Goal: Task Accomplishment & Management: Use online tool/utility

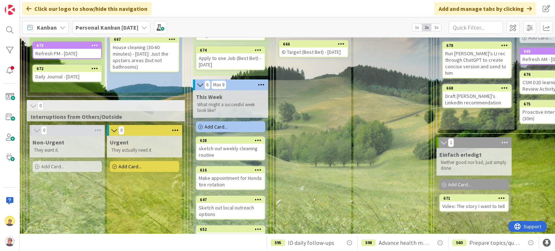
scroll to position [144, 159]
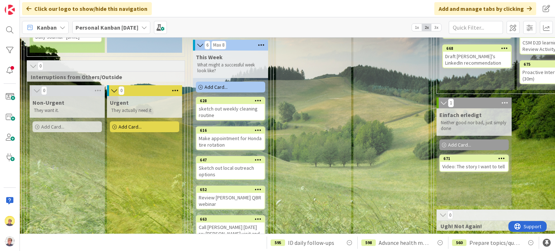
click at [224, 89] on div "Add Card..." at bounding box center [230, 87] width 69 height 11
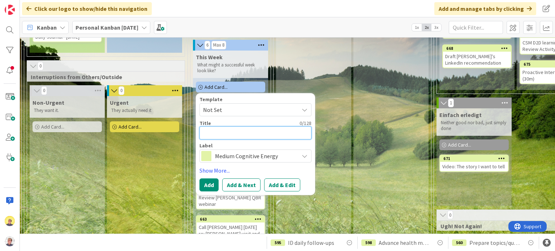
type textarea "I"
type textarea "x"
type textarea "Im"
type textarea "x"
type textarea "Imp"
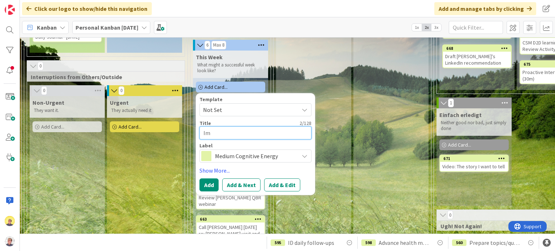
type textarea "x"
type textarea "Impr"
type textarea "x"
type textarea "Impro"
type textarea "x"
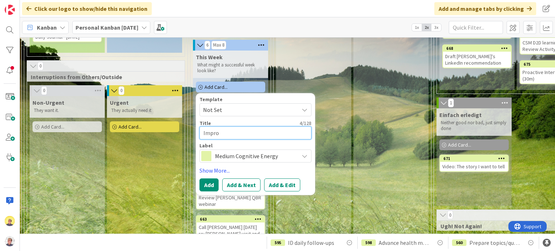
type textarea "Improv"
type textarea "x"
type textarea "Improve"
type textarea "x"
type textarea "Improve"
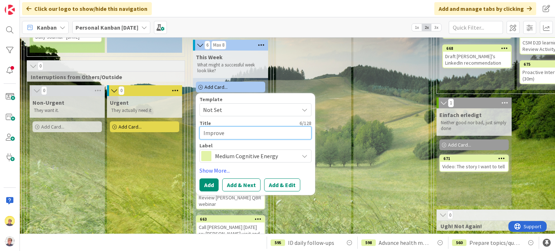
type textarea "x"
type textarea "Improve B"
type textarea "x"
type textarea "Improve Bu"
type textarea "x"
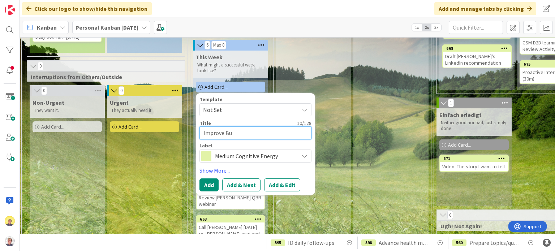
type textarea "Improve Bus"
type textarea "x"
type textarea "Improve Busi"
type textarea "x"
type textarea "Improve Busin"
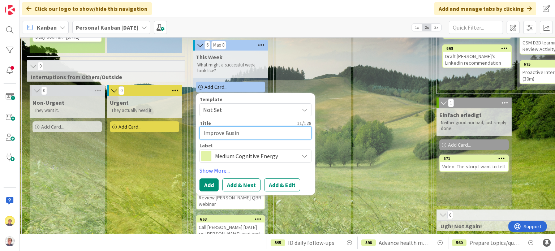
type textarea "x"
type textarea "Improve Busine"
type textarea "x"
type textarea "Improve Busines"
type textarea "x"
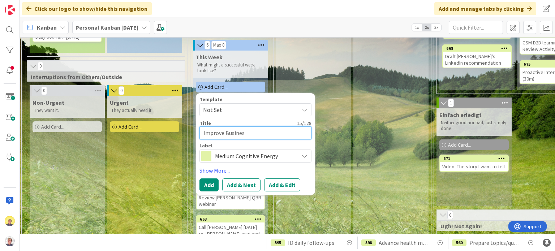
type textarea "Improve Business"
type textarea "x"
type textarea "Improve Business"
type textarea "x"
type textarea "Improve Business R"
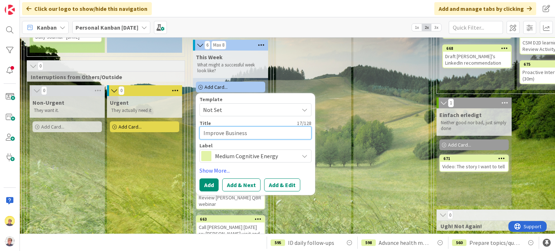
type textarea "x"
type textarea "Improve Business Re"
type textarea "x"
type textarea "Improve Business Rev"
type textarea "x"
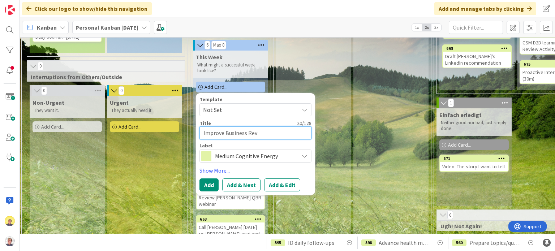
type textarea "Improve Business Revi"
type textarea "x"
type textarea "Improve Business Revie"
type textarea "x"
type textarea "Improve Business Review"
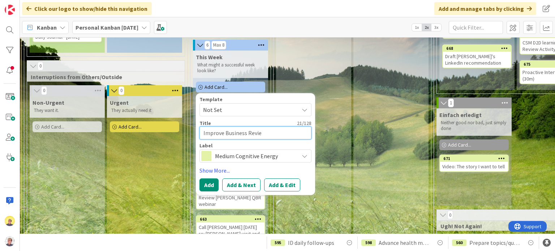
type textarea "x"
type textarea "Improve Business Review"
type textarea "x"
type textarea "Improve Business Review e"
type textarea "x"
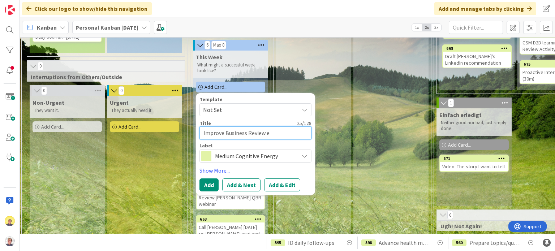
type textarea "Improve Business Review ex"
type textarea "x"
type textarea "Improve Business Review exe"
type textarea "x"
type textarea "Improve Business Review exer"
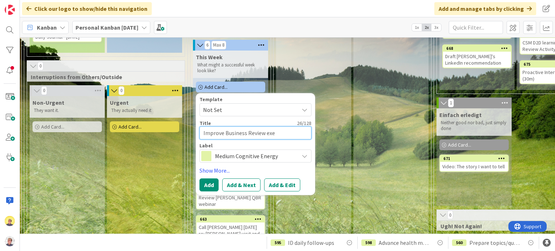
type textarea "x"
type textarea "Improve Business Review exerc"
type textarea "x"
type textarea "Improve Business Review exerci"
type textarea "x"
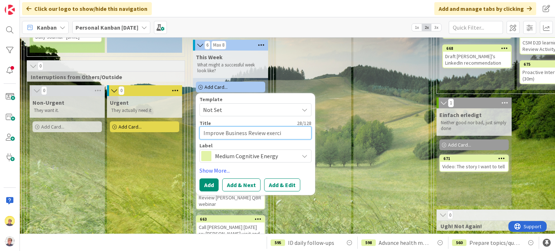
type textarea "Improve Business Review exercis"
type textarea "x"
type textarea "Improve Business Review exercise"
type textarea "x"
type textarea "Improve Business Review exercise:"
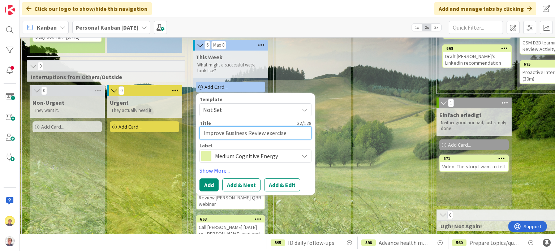
type textarea "x"
type textarea "Improve Business Review exercise:"
type textarea "x"
type textarea "Improve Business Review exercise: S"
type textarea "x"
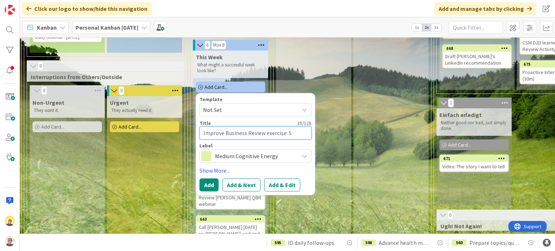
type textarea "Improve Business Review exercise: Se"
type textarea "x"
type textarea "Improve Business Review exercise: See"
type textarea "x"
type textarea "Improve Business Review exercise: See"
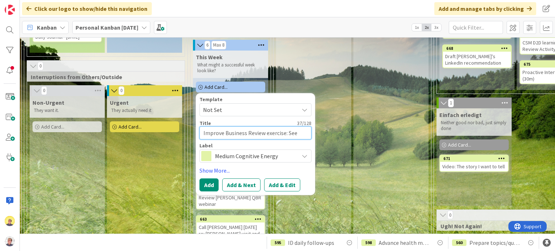
type textarea "x"
type textarea "Improve Business Review exercise: See O"
type textarea "x"
type textarea "Improve Business Review exercise: See Ol"
type textarea "x"
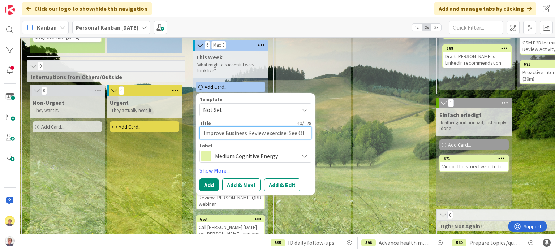
type textarea "Improve Business Review exercise: See Olv"
type textarea "x"
type textarea "Improve Business Review exercise: See Olvi"
type textarea "x"
type textarea "Improve Business Review exercise: See [PERSON_NAME]"
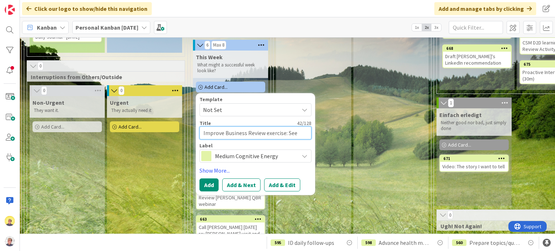
type textarea "x"
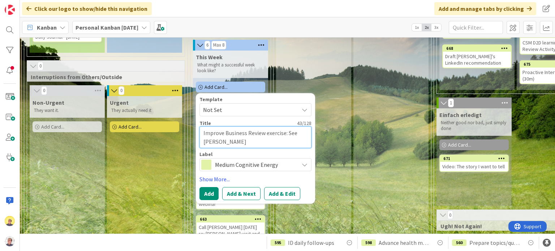
type textarea "Improve Business Review exercise: See Olvi"
type textarea "x"
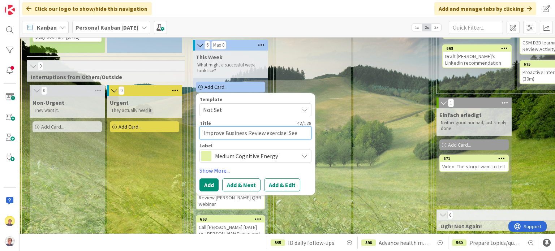
type textarea "Improve Business Review exercise: See Olv"
type textarea "x"
type textarea "Improve Business Review exercise: See Ol"
type textarea "x"
type textarea "Improve Business Review exercise: See [PERSON_NAME]"
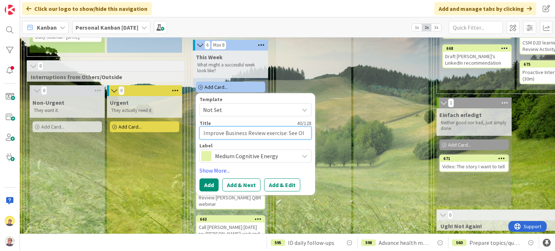
type textarea "x"
type textarea "Improve Business Review exercise: See Oliv"
type textarea "x"
type textarea "Improve Business Review exercise: See Olivi"
type textarea "x"
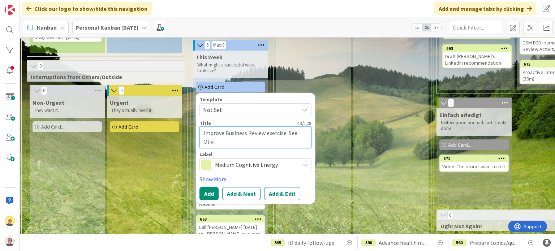
type textarea "Improve Business Review exercise: See [PERSON_NAME]"
type textarea "x"
type textarea "Improve Business Review exercise: See [PERSON_NAME]'"
type textarea "x"
type textarea "Improve Business Review exercise: See [PERSON_NAME]'s"
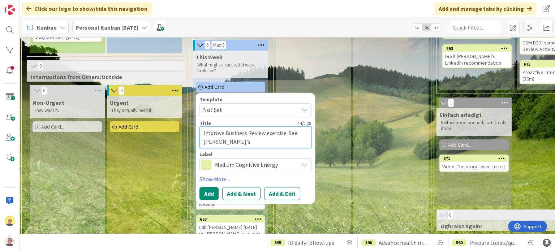
type textarea "x"
type textarea "Improve Business Review exercise: See [PERSON_NAME]'s"
type textarea "x"
type textarea "Improve Business Review exercise: See [PERSON_NAME]'s e"
type textarea "x"
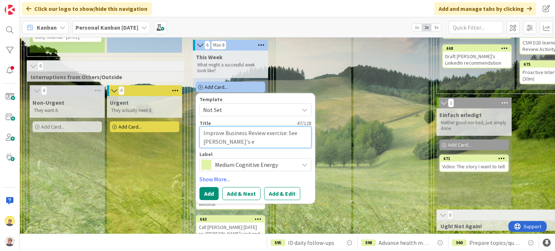
type textarea "Improve Business Review exercise: See [PERSON_NAME]'s em"
type textarea "x"
type textarea "Improve Business Review exercise: See [PERSON_NAME]'s ema"
type textarea "x"
type textarea "Improve Business Review exercise: See [PERSON_NAME]'s emai"
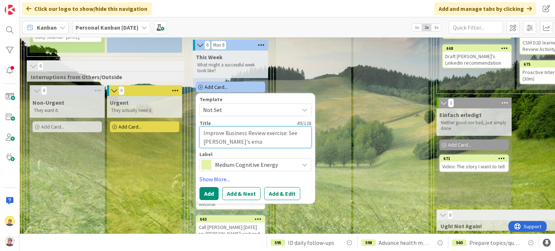
type textarea "x"
type textarea "Improve Business Review exercise: See [PERSON_NAME]'s email"
type textarea "x"
type textarea "Improve Business Review exercise: See [PERSON_NAME]'s email"
type textarea "x"
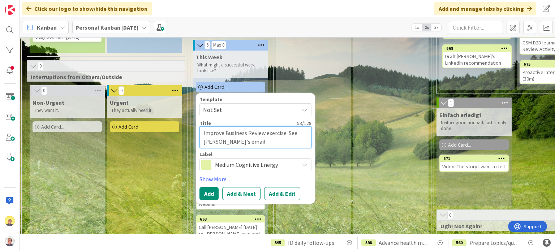
type textarea "Improve Business Review exercise: See [PERSON_NAME]'s email r"
type textarea "x"
type textarea "Improve Business Review exercise: See [PERSON_NAME]'s email re"
type textarea "x"
type textarea "Improve Business Review exercise: See [PERSON_NAME]'s email rep"
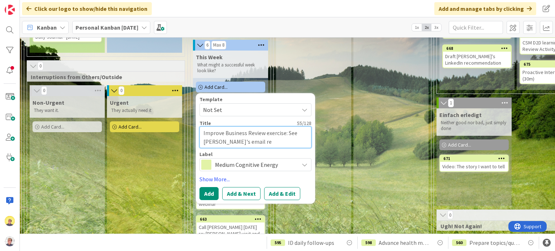
type textarea "x"
type textarea "Improve Business Review exercise: See [PERSON_NAME]'s email repl"
type textarea "x"
type textarea "Improve Business Review exercise: See [PERSON_NAME]'s email reply"
type textarea "x"
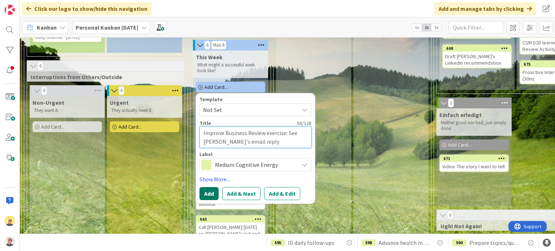
type textarea "Improve Business Review exercise: See [PERSON_NAME]'s email reply"
click at [212, 193] on button "Add" at bounding box center [208, 193] width 19 height 13
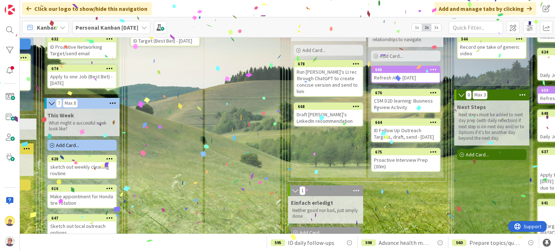
scroll to position [0, 307]
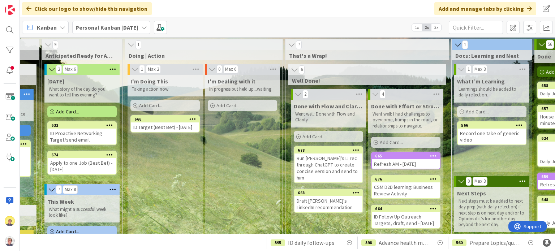
click at [168, 131] on div "ID Target (Best Bet) - [DATE]" at bounding box center [165, 126] width 68 height 9
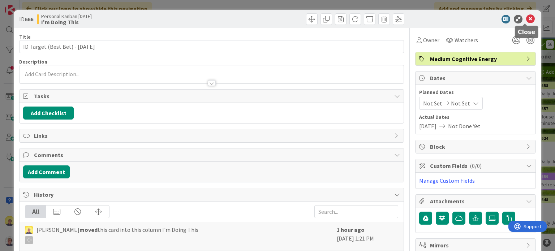
click at [526, 18] on icon at bounding box center [530, 19] width 9 height 9
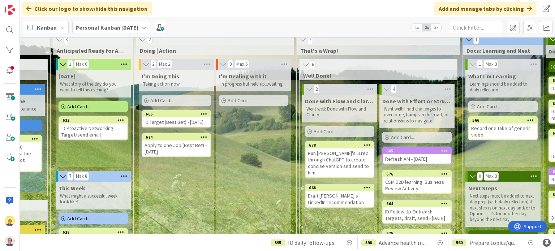
scroll to position [7, 296]
